Goal: Transaction & Acquisition: Purchase product/service

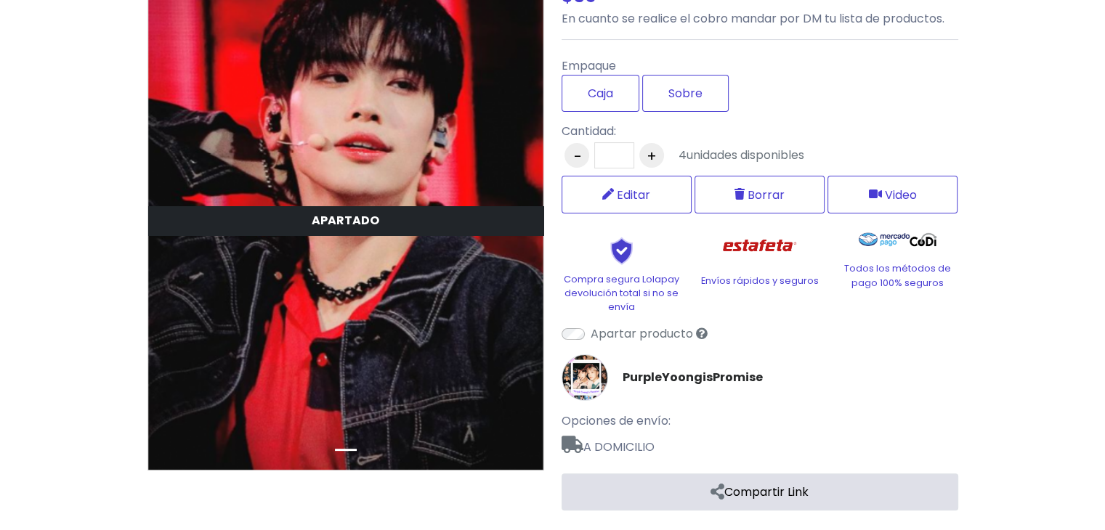
scroll to position [224, 0]
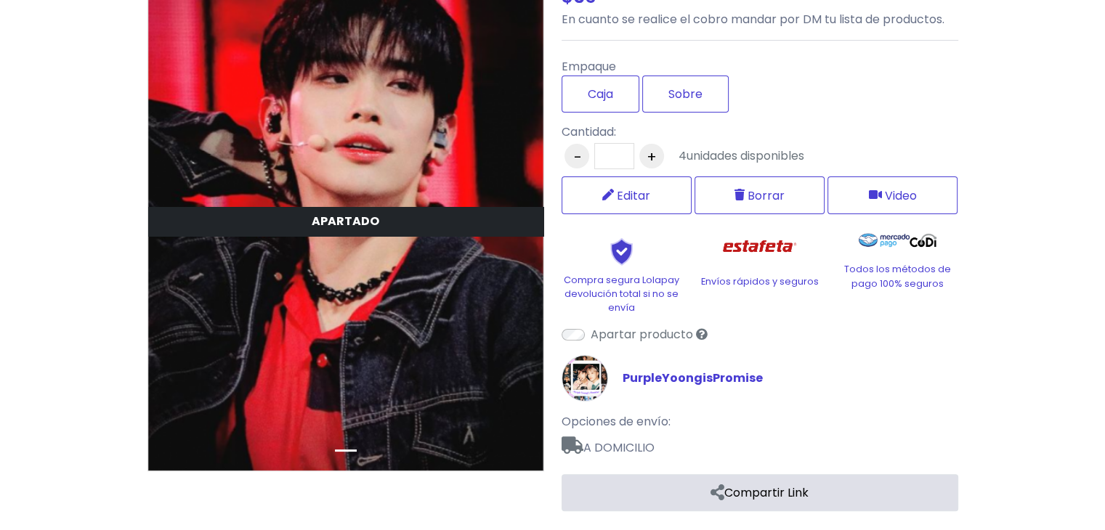
click at [714, 370] on link "PurpleYoongisPromise" at bounding box center [692, 378] width 140 height 17
click at [591, 384] on img at bounding box center [584, 378] width 46 height 46
click at [675, 378] on link "PurpleYoongisPromise" at bounding box center [692, 378] width 140 height 17
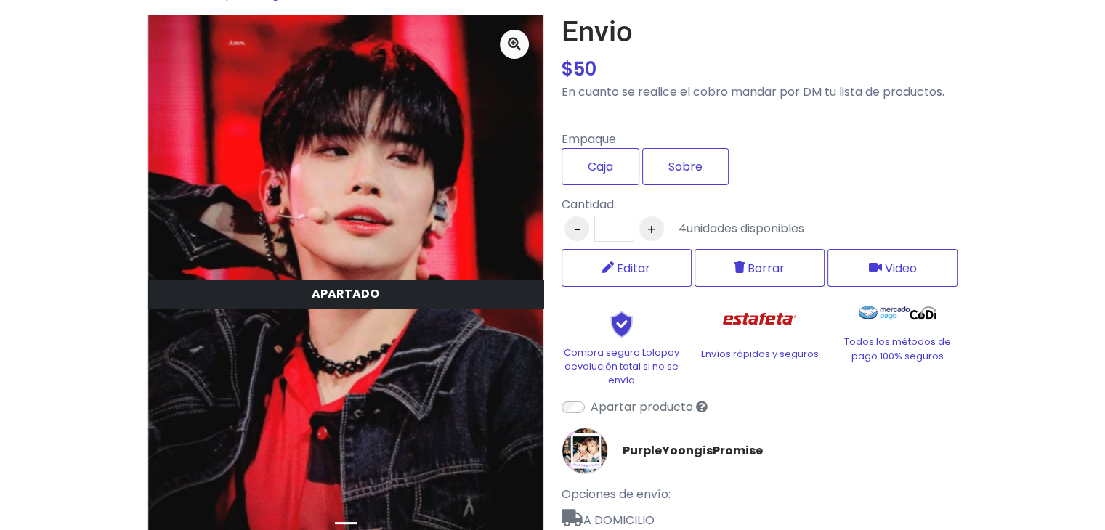
scroll to position [0, 0]
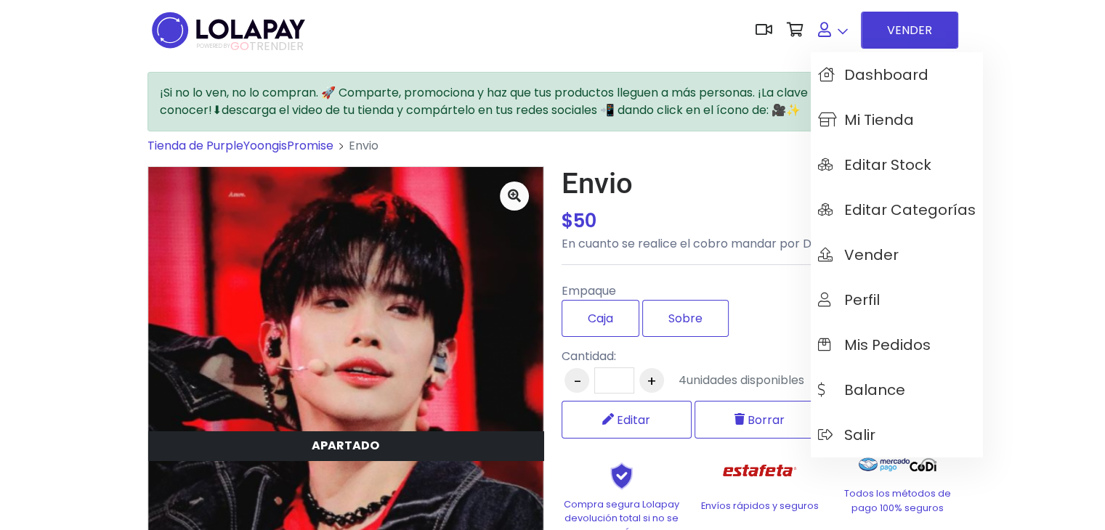
click at [836, 21] on link at bounding box center [833, 30] width 44 height 44
click at [909, 341] on span "Mis pedidos" at bounding box center [874, 345] width 113 height 16
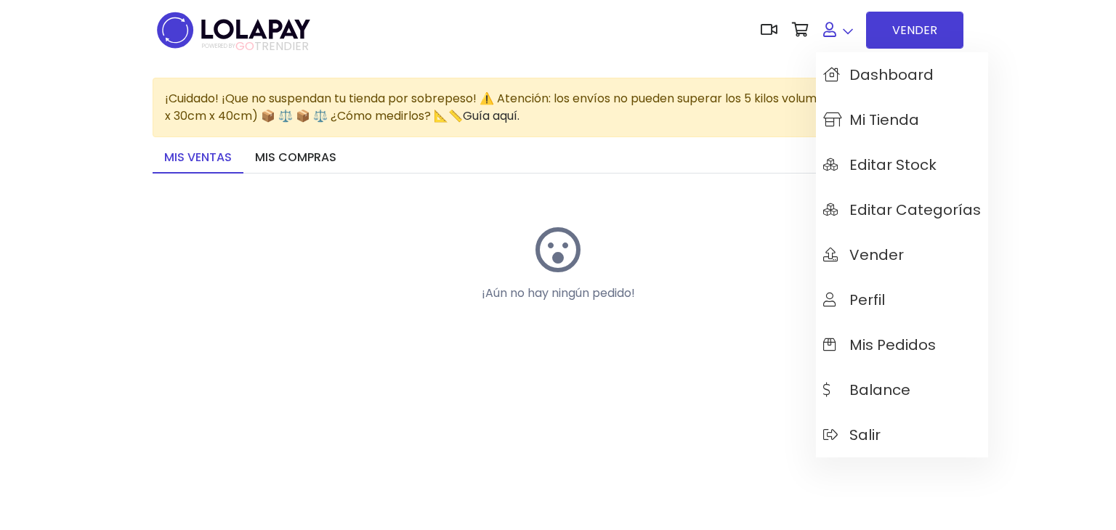
click at [837, 31] on link at bounding box center [838, 30] width 44 height 44
click at [914, 119] on span "Mi tienda" at bounding box center [871, 120] width 96 height 16
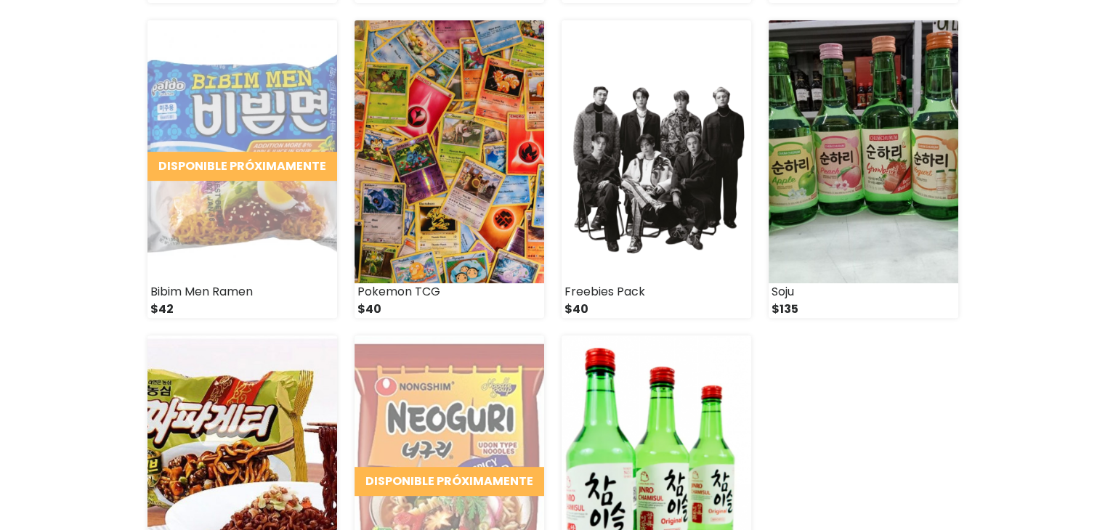
scroll to position [500, 0]
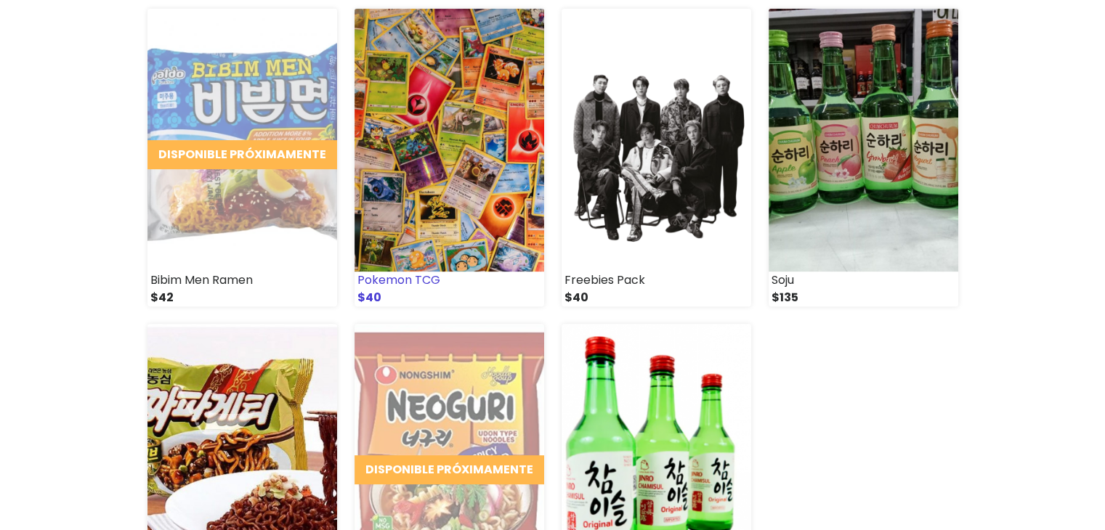
click at [462, 206] on img at bounding box center [449, 140] width 190 height 263
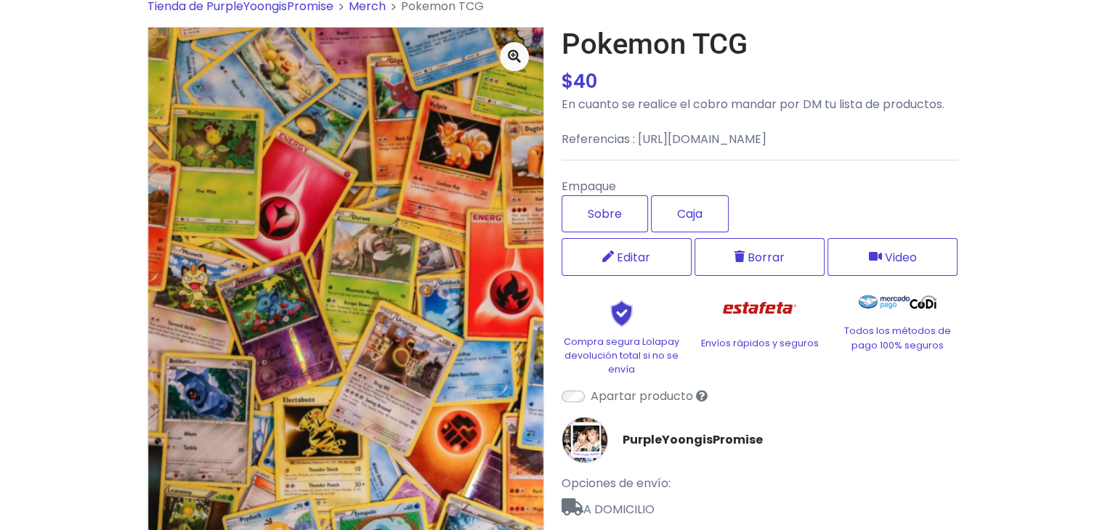
scroll to position [140, 0]
click at [681, 232] on label "Caja" at bounding box center [690, 213] width 78 height 37
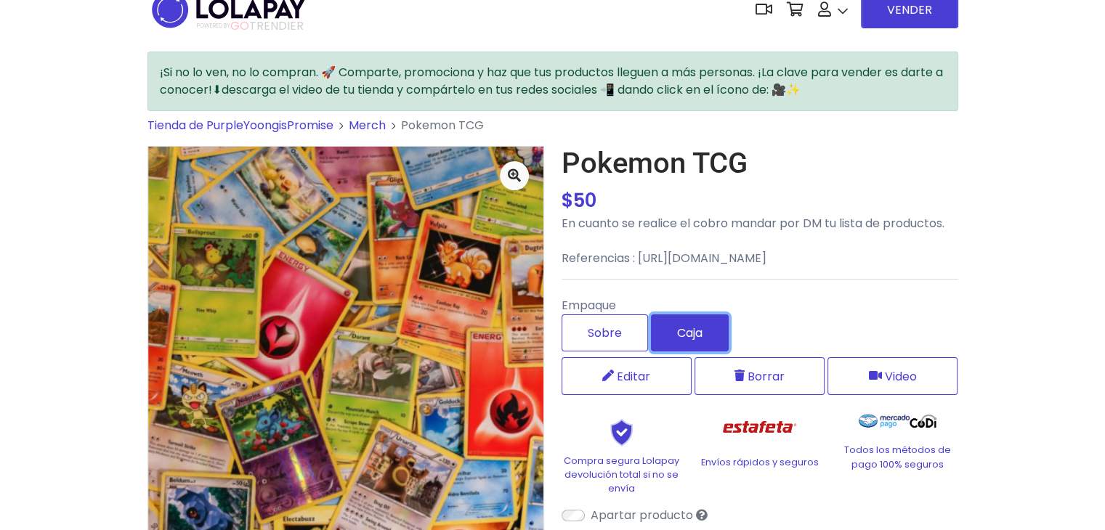
scroll to position [0, 0]
